Goal: Navigation & Orientation: Find specific page/section

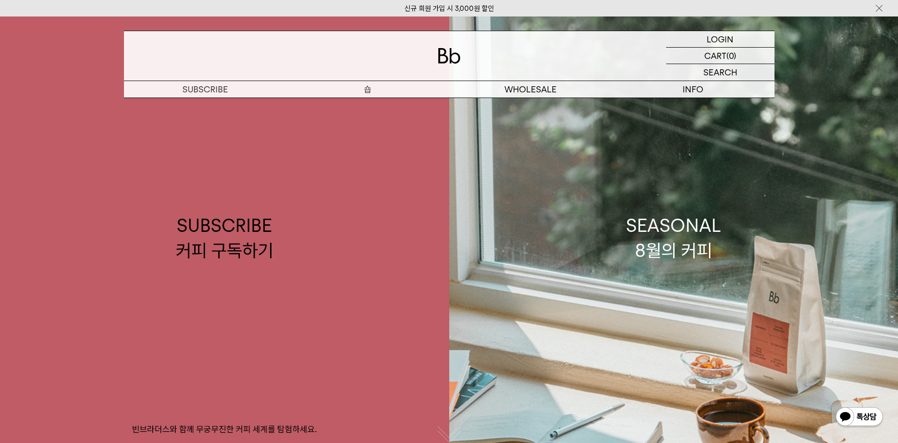
click at [363, 89] on p "숍" at bounding box center [368, 89] width 163 height 17
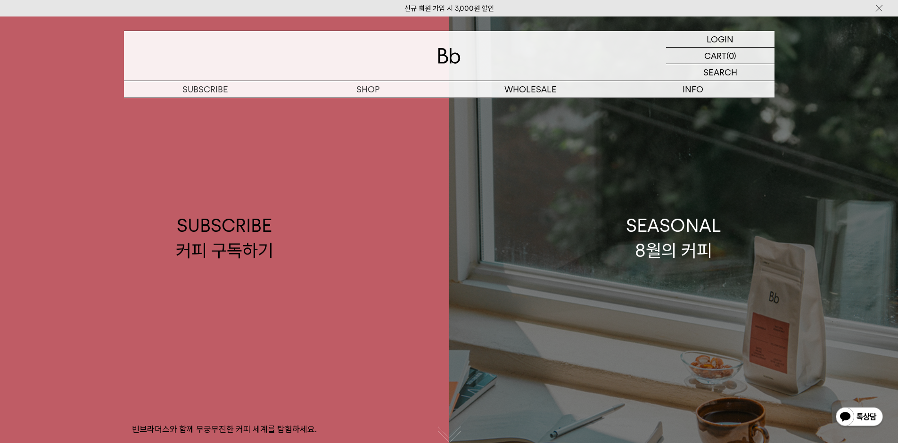
drag, startPoint x: 683, startPoint y: 178, endPoint x: 762, endPoint y: 429, distance: 262.9
click at [762, 429] on link "SEASONAL 8월의 커피" at bounding box center [673, 238] width 449 height 443
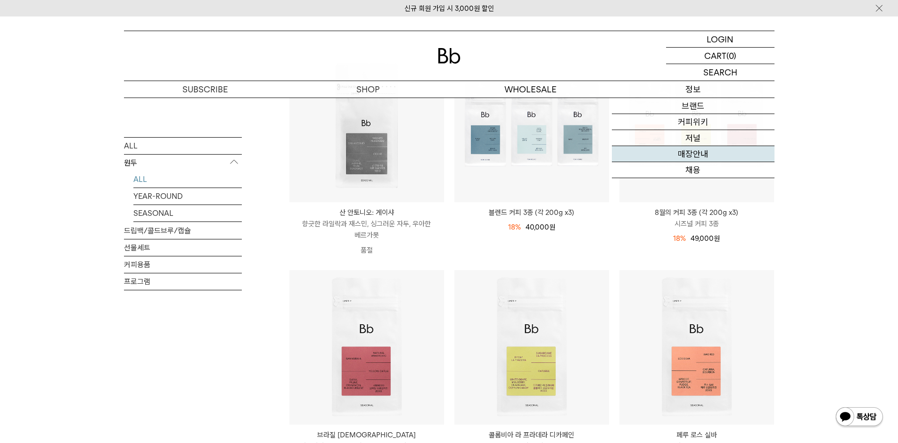
click at [690, 157] on link "매장안내" at bounding box center [693, 154] width 163 height 16
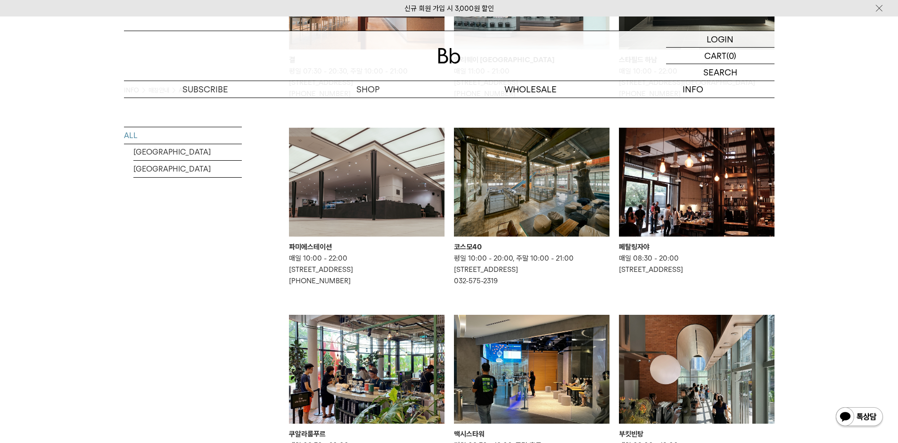
scroll to position [424, 0]
